Goal: Transaction & Acquisition: Purchase product/service

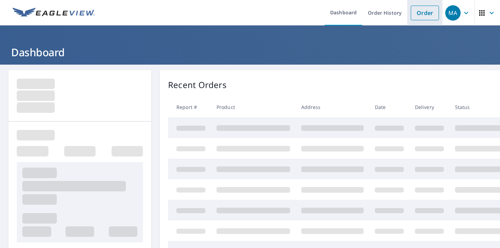
click at [420, 6] on link "Order" at bounding box center [425, 13] width 28 height 15
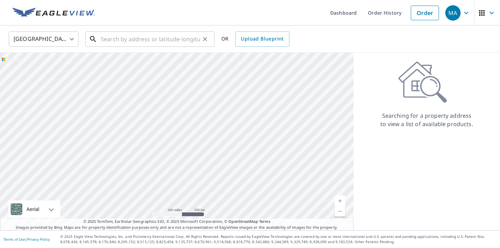
click at [176, 38] on input "text" at bounding box center [150, 39] width 99 height 20
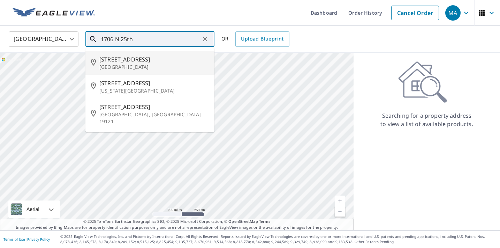
click at [165, 64] on p "[GEOGRAPHIC_DATA]" at bounding box center [154, 66] width 110 height 7
type input "[STREET_ADDRESS]"
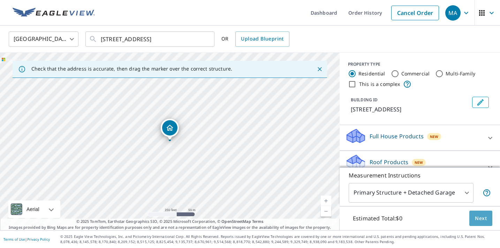
click at [479, 222] on span "Next" at bounding box center [481, 218] width 12 height 9
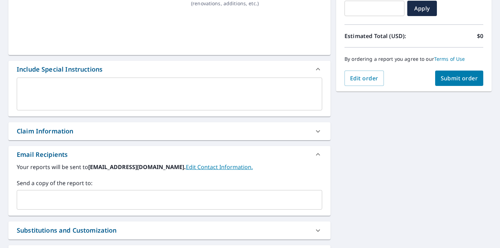
scroll to position [156, 0]
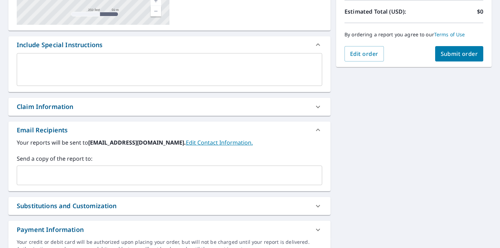
click at [82, 183] on div "​" at bounding box center [170, 175] width 306 height 20
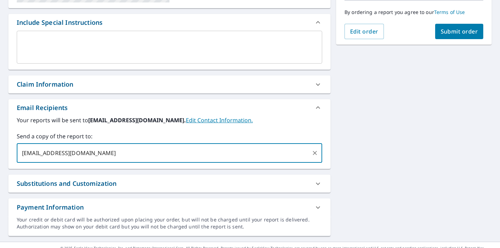
scroll to position [170, 0]
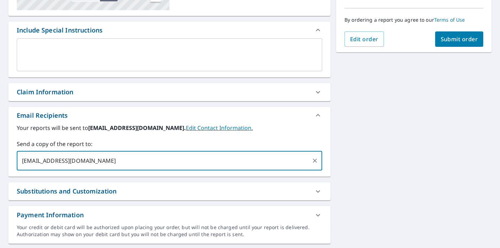
type input "[EMAIL_ADDRESS][DOMAIN_NAME]"
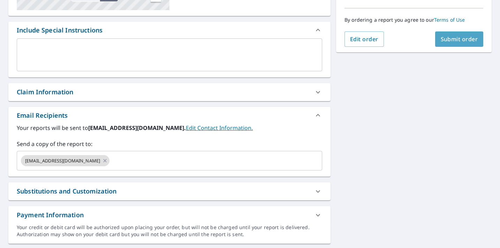
click at [453, 44] on button "Submit order" at bounding box center [459, 38] width 48 height 15
checkbox input "true"
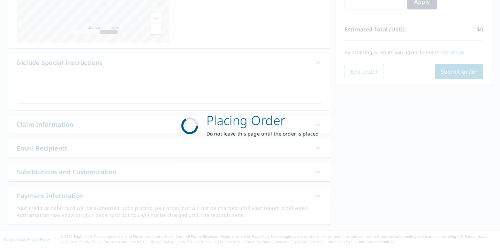
scroll to position [138, 0]
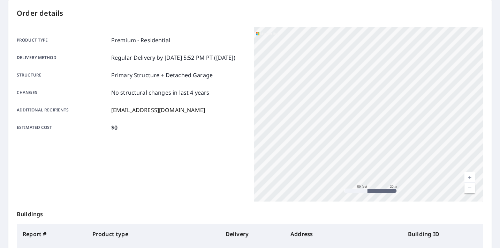
scroll to position [53, 0]
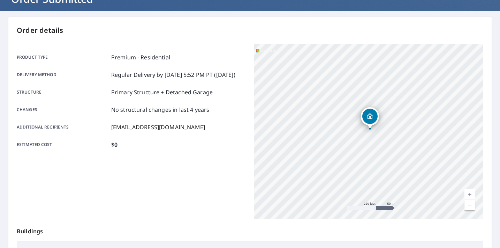
drag, startPoint x: 351, startPoint y: 71, endPoint x: 390, endPoint y: 118, distance: 60.7
click at [390, 118] on div "[STREET_ADDRESS]" at bounding box center [368, 131] width 229 height 174
drag, startPoint x: 429, startPoint y: 102, endPoint x: 413, endPoint y: 108, distance: 17.1
click at [413, 108] on div "[STREET_ADDRESS]" at bounding box center [368, 131] width 229 height 174
drag, startPoint x: 422, startPoint y: 129, endPoint x: 428, endPoint y: 123, distance: 8.6
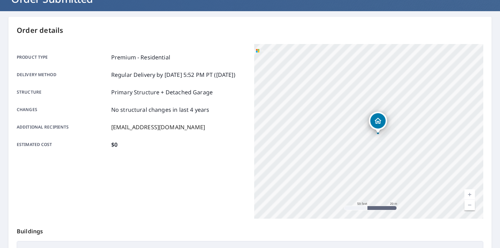
click at [428, 123] on div "[STREET_ADDRESS]" at bounding box center [368, 131] width 229 height 174
drag, startPoint x: 411, startPoint y: 166, endPoint x: 419, endPoint y: 137, distance: 30.0
click at [419, 137] on div "[STREET_ADDRESS]" at bounding box center [368, 131] width 229 height 174
drag, startPoint x: 433, startPoint y: 121, endPoint x: 408, endPoint y: 119, distance: 24.5
click at [408, 119] on div "[STREET_ADDRESS]" at bounding box center [368, 131] width 229 height 174
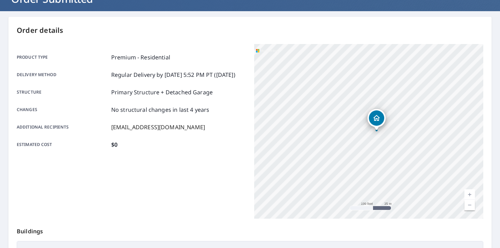
drag, startPoint x: 406, startPoint y: 120, endPoint x: 416, endPoint y: 106, distance: 17.0
click at [416, 106] on div "[STREET_ADDRESS]" at bounding box center [368, 131] width 229 height 174
